Goal: Task Accomplishment & Management: Use online tool/utility

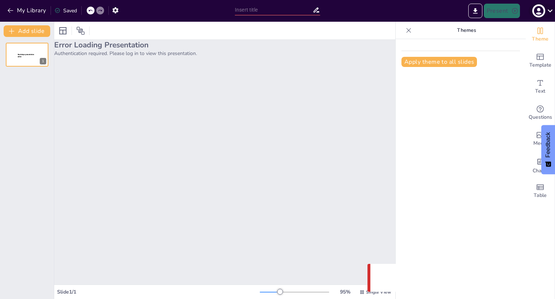
click at [538, 9] on icon "button" at bounding box center [539, 11] width 12 height 12
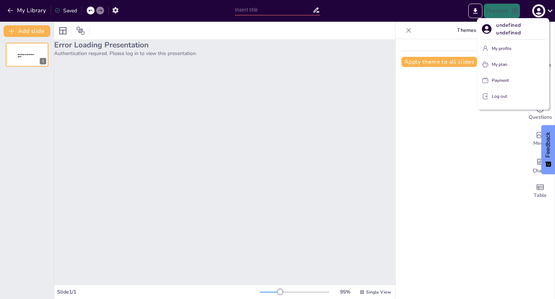
click at [508, 96] on button "Log out" at bounding box center [514, 96] width 66 height 12
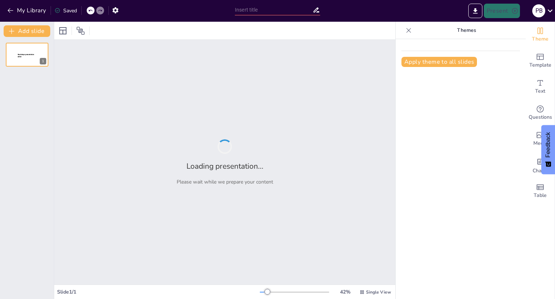
type input "Future-Ready Finance Team: Proposal for Recruitment, Restructuring, and Role Op…"
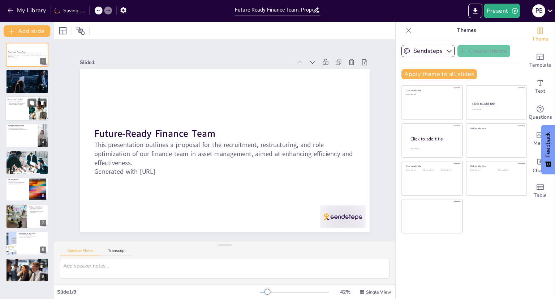
click at [25, 113] on div at bounding box center [26, 108] width 43 height 25
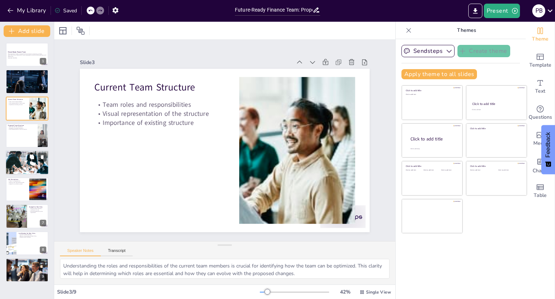
click at [26, 170] on div at bounding box center [26, 162] width 43 height 25
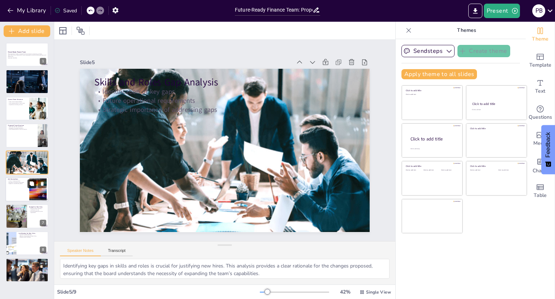
click at [28, 183] on button at bounding box center [31, 183] width 9 height 9
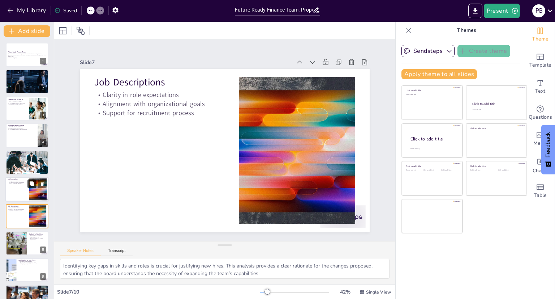
type textarea "Providing clarity in role expectations is vital for both recruitment and perfor…"
click at [26, 60] on div at bounding box center [26, 54] width 43 height 25
